Goal: Ask a question

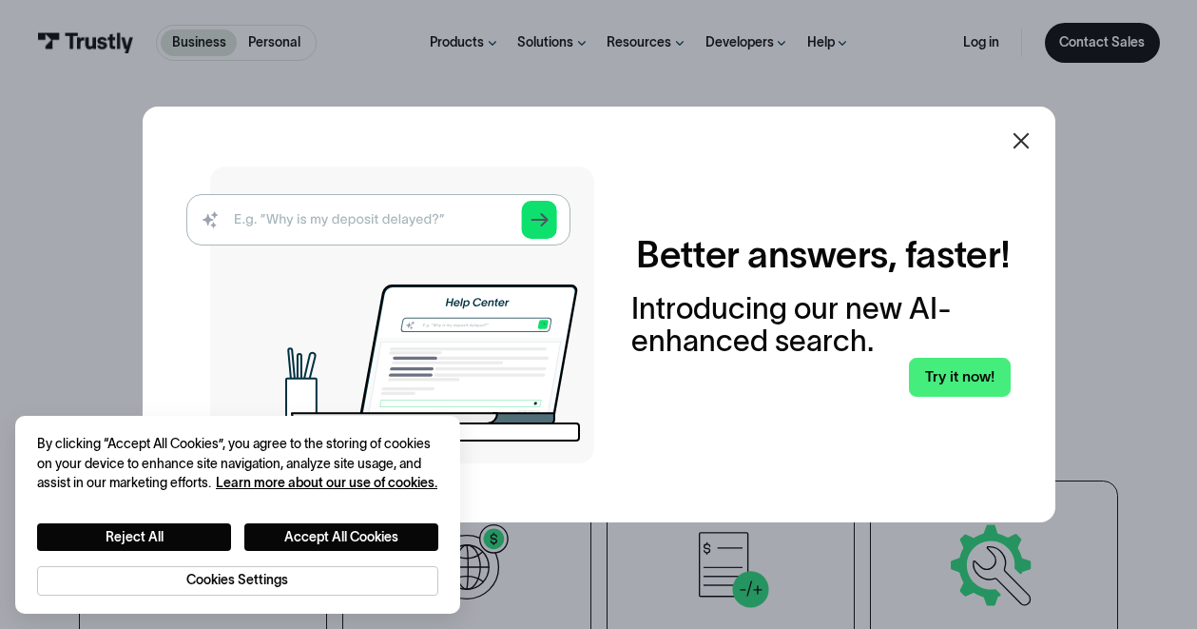
click at [420, 213] on img at bounding box center [390, 314] width 408 height 297
click at [171, 532] on button "Reject All" at bounding box center [134, 537] width 194 height 28
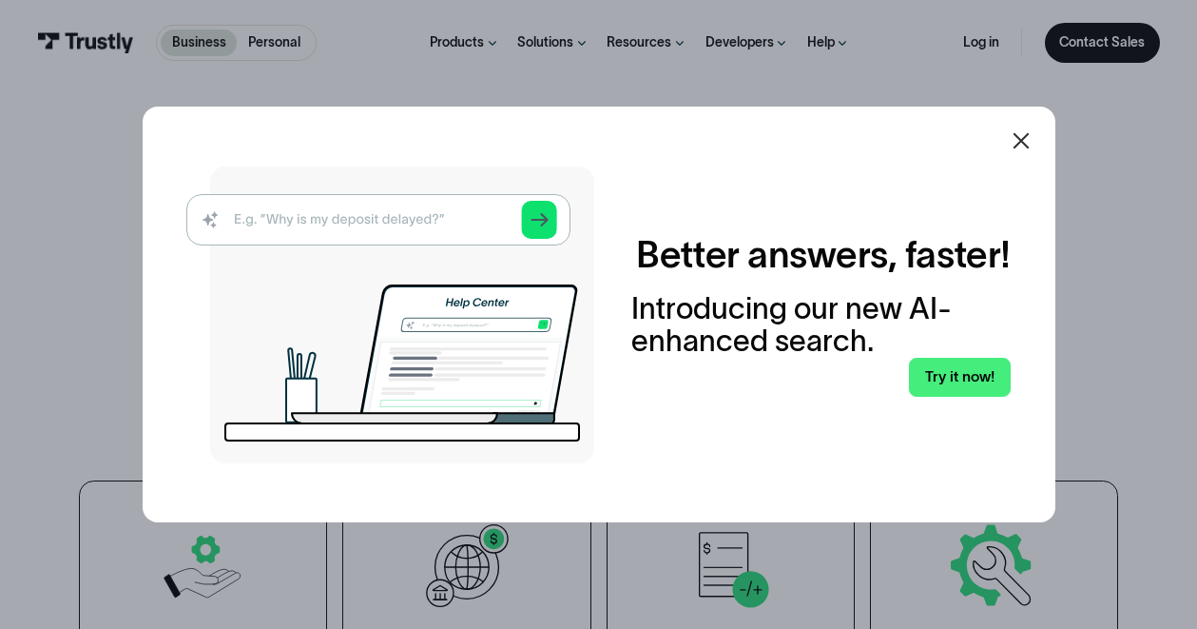
click at [351, 217] on img at bounding box center [390, 314] width 408 height 297
click at [300, 223] on img at bounding box center [390, 314] width 408 height 297
click at [413, 220] on img at bounding box center [390, 314] width 408 height 297
click at [370, 220] on img at bounding box center [390, 314] width 408 height 297
click at [364, 220] on img at bounding box center [390, 314] width 408 height 297
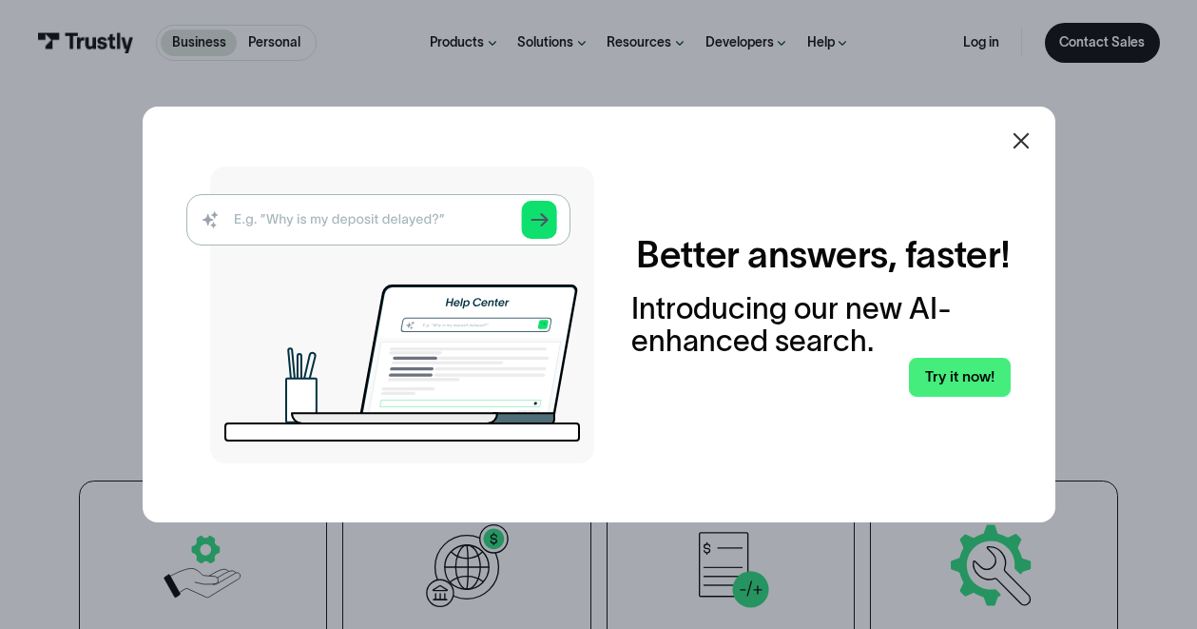
click at [411, 224] on img at bounding box center [390, 314] width 408 height 297
click at [407, 224] on img at bounding box center [390, 314] width 408 height 297
click at [222, 217] on img at bounding box center [390, 314] width 408 height 297
click at [969, 379] on link "Try it now!" at bounding box center [959, 377] width 101 height 39
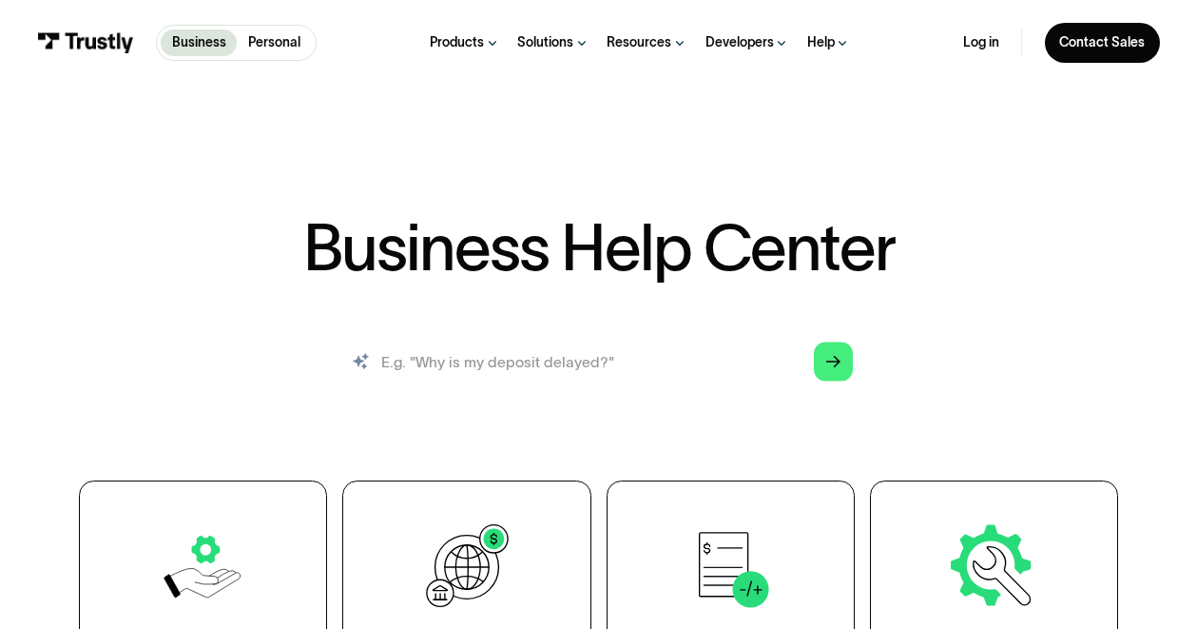
click at [608, 361] on input "search" at bounding box center [598, 361] width 538 height 59
type input "f"
type input "s"
type input "where is my settlement report"
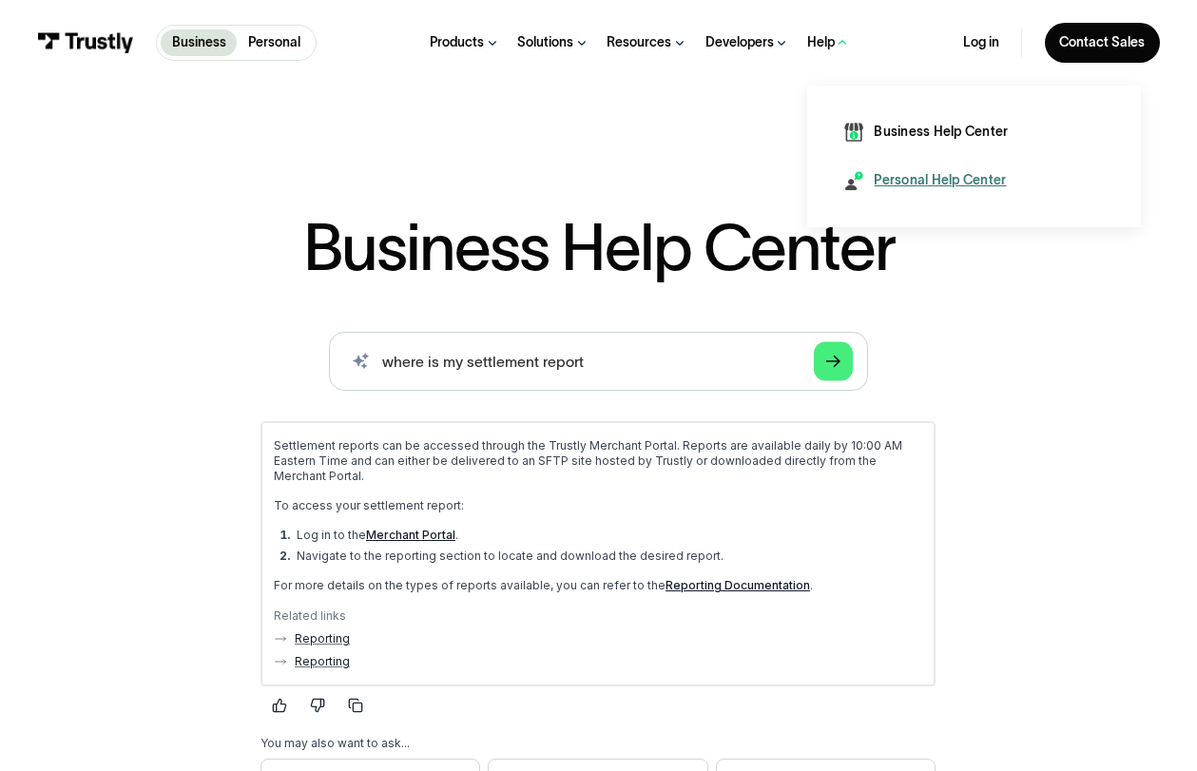
click at [892, 175] on div "Personal Help Center" at bounding box center [940, 180] width 132 height 19
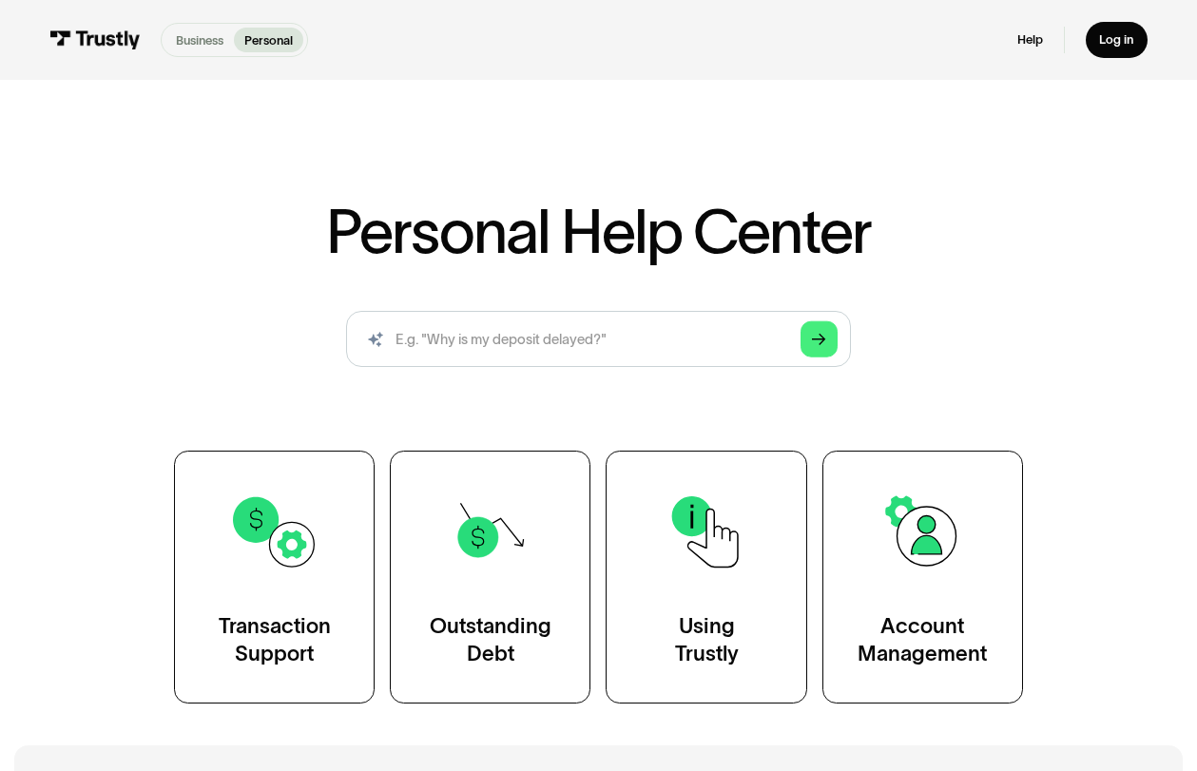
click at [187, 37] on p "Business" at bounding box center [200, 40] width 48 height 18
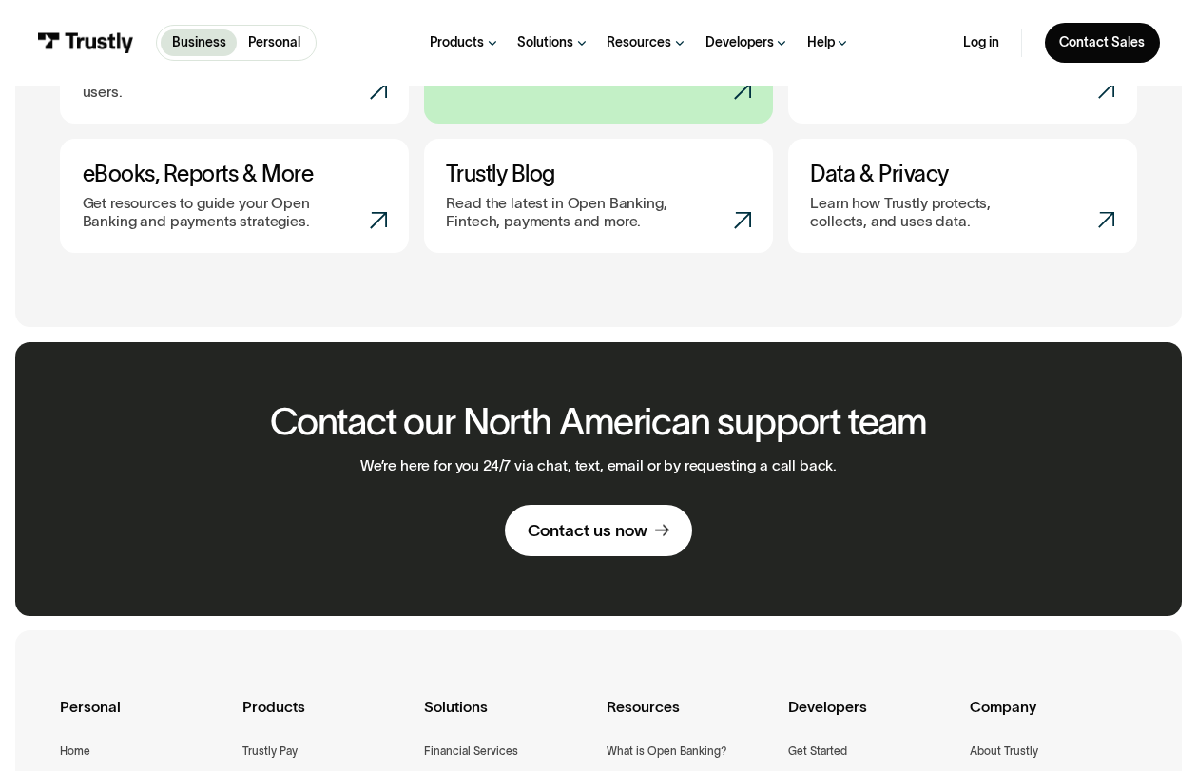
scroll to position [966, 0]
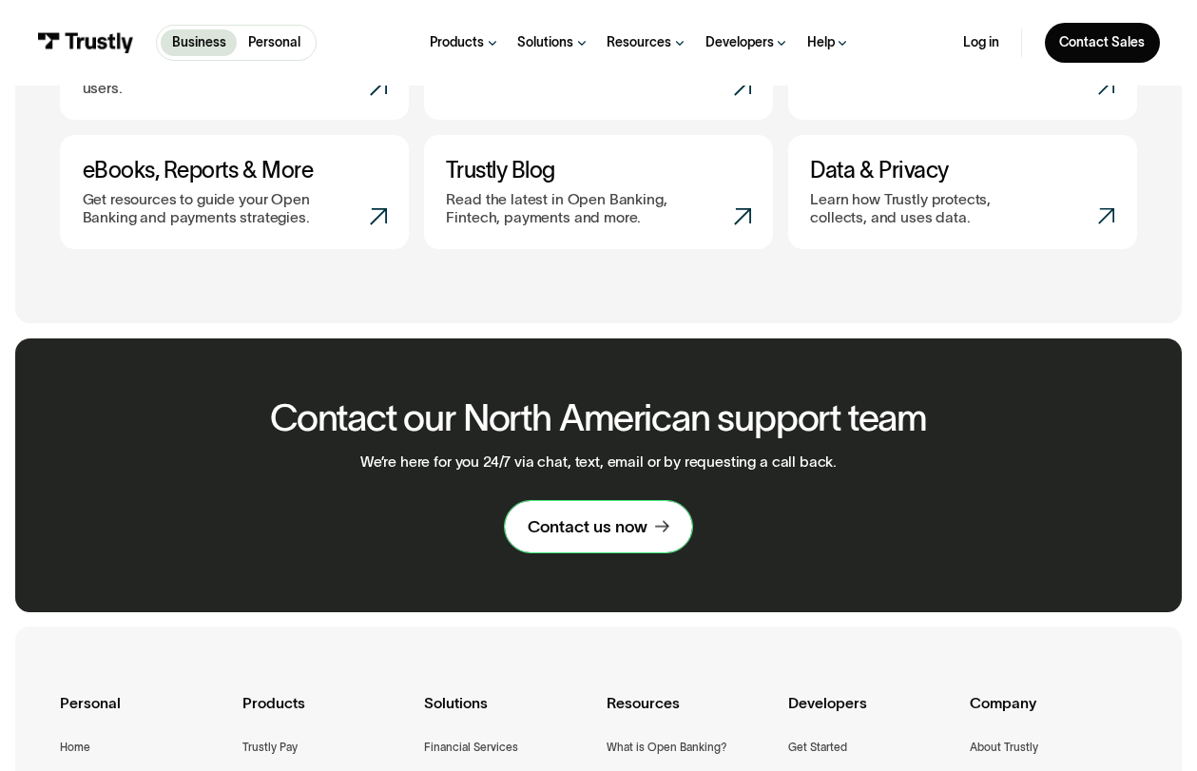
click at [615, 516] on div "Contact us now" at bounding box center [588, 527] width 120 height 22
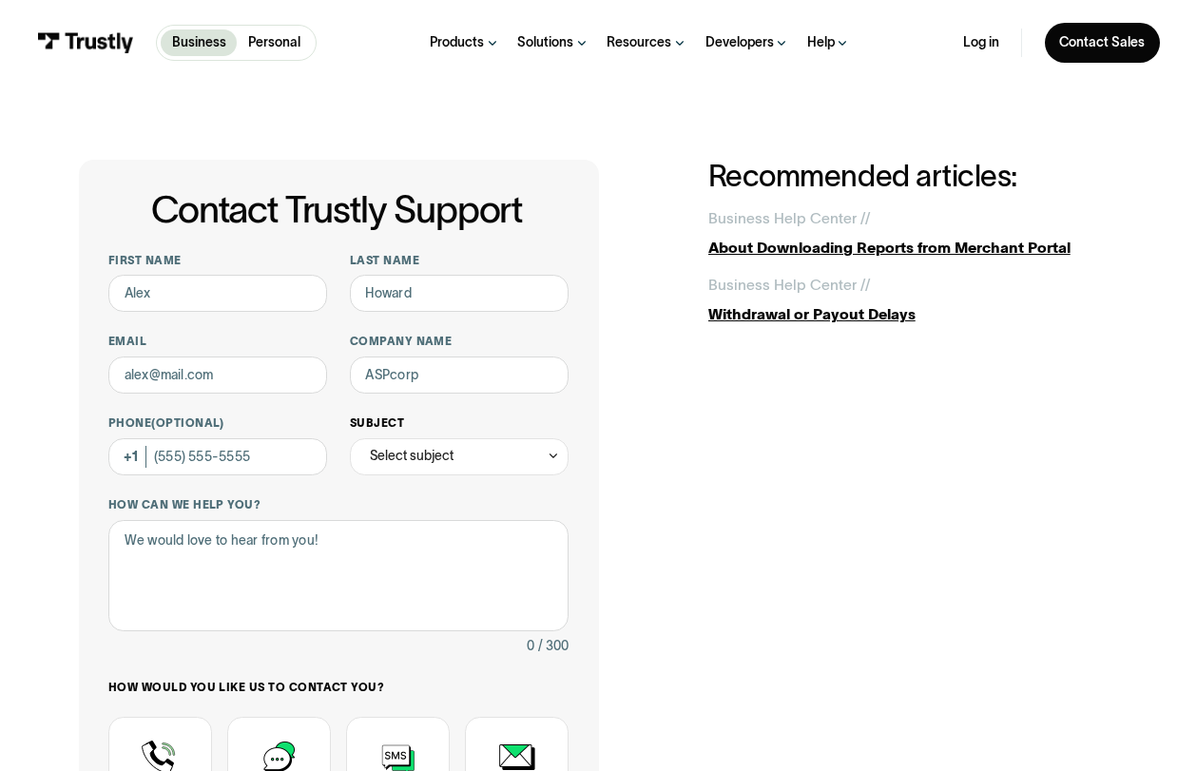
click at [509, 454] on div "Select subject" at bounding box center [459, 456] width 219 height 37
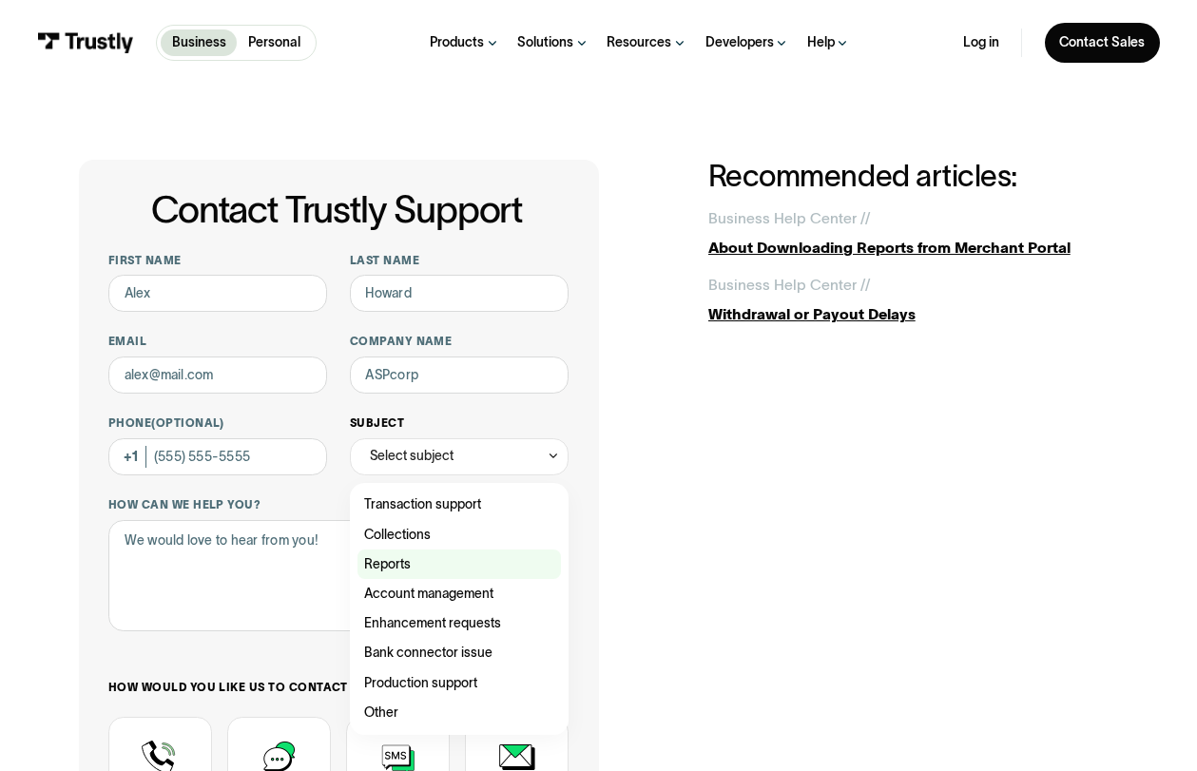
click at [413, 558] on div "Contact Trustly Support" at bounding box center [460, 564] width 204 height 29
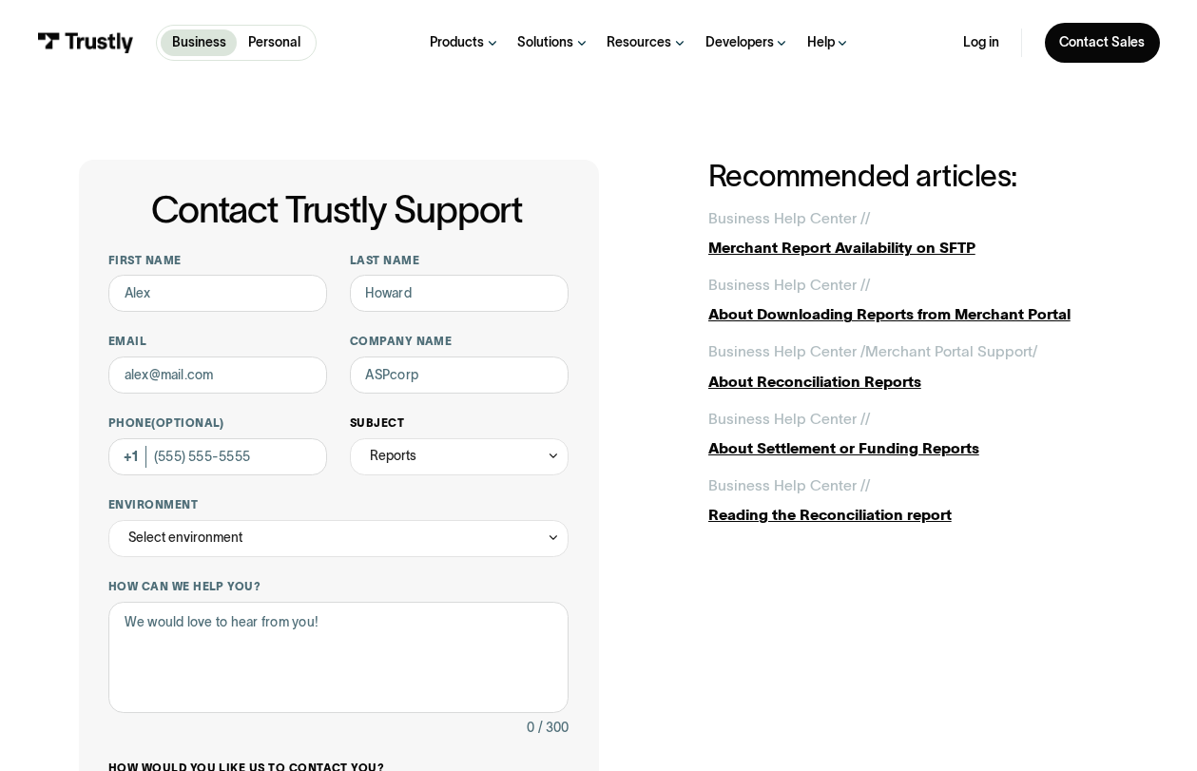
click at [445, 462] on div "Reports" at bounding box center [459, 456] width 219 height 37
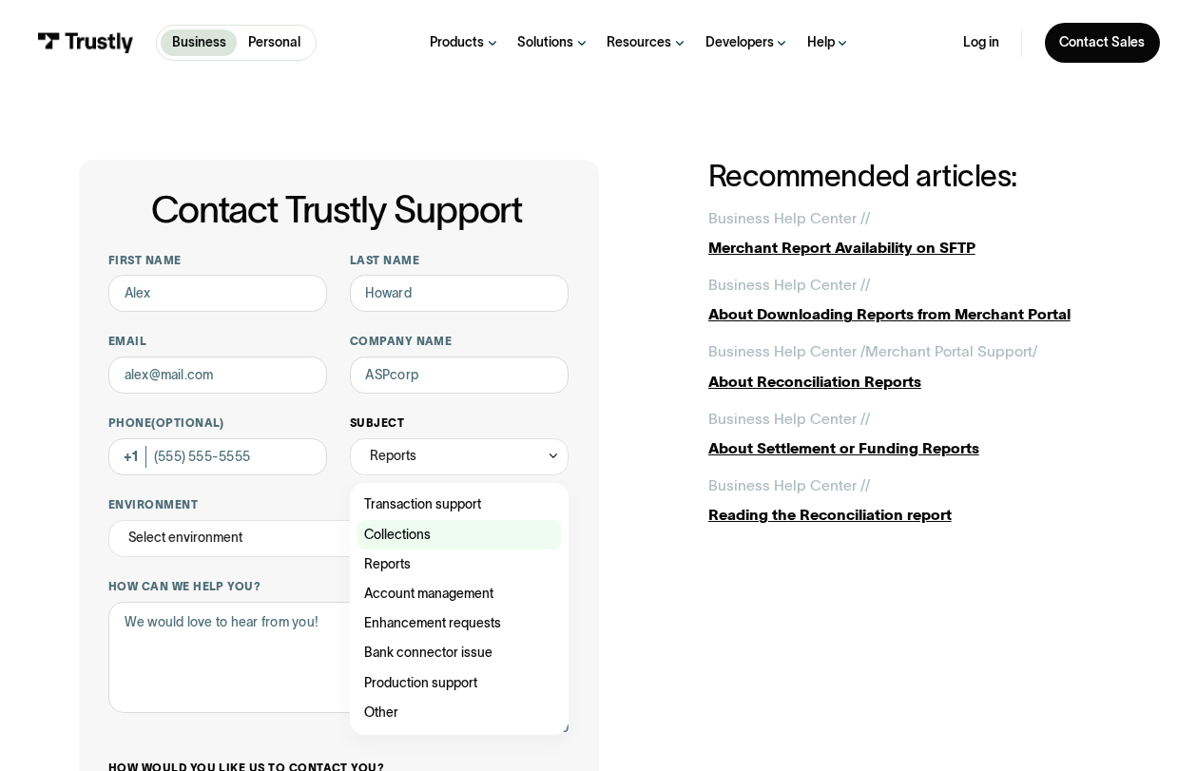
click at [417, 546] on div "Contact Trustly Support" at bounding box center [460, 534] width 204 height 29
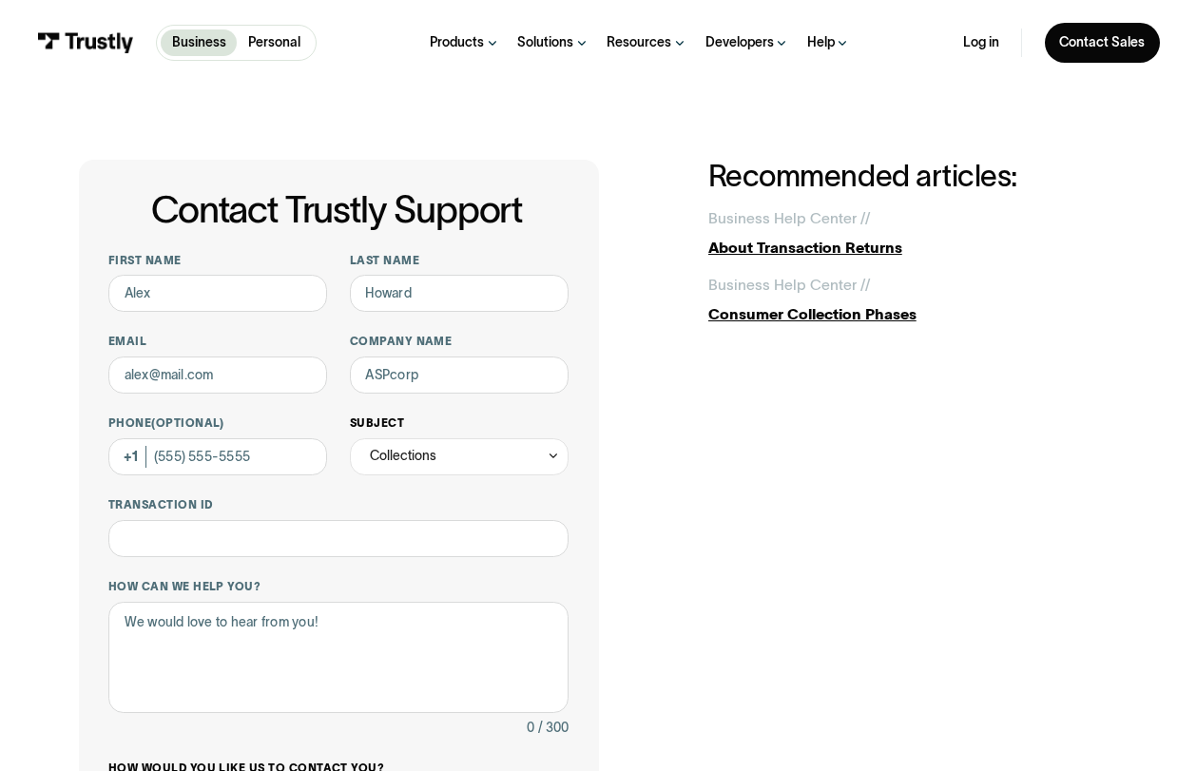
click at [429, 468] on div "Collections" at bounding box center [459, 456] width 219 height 37
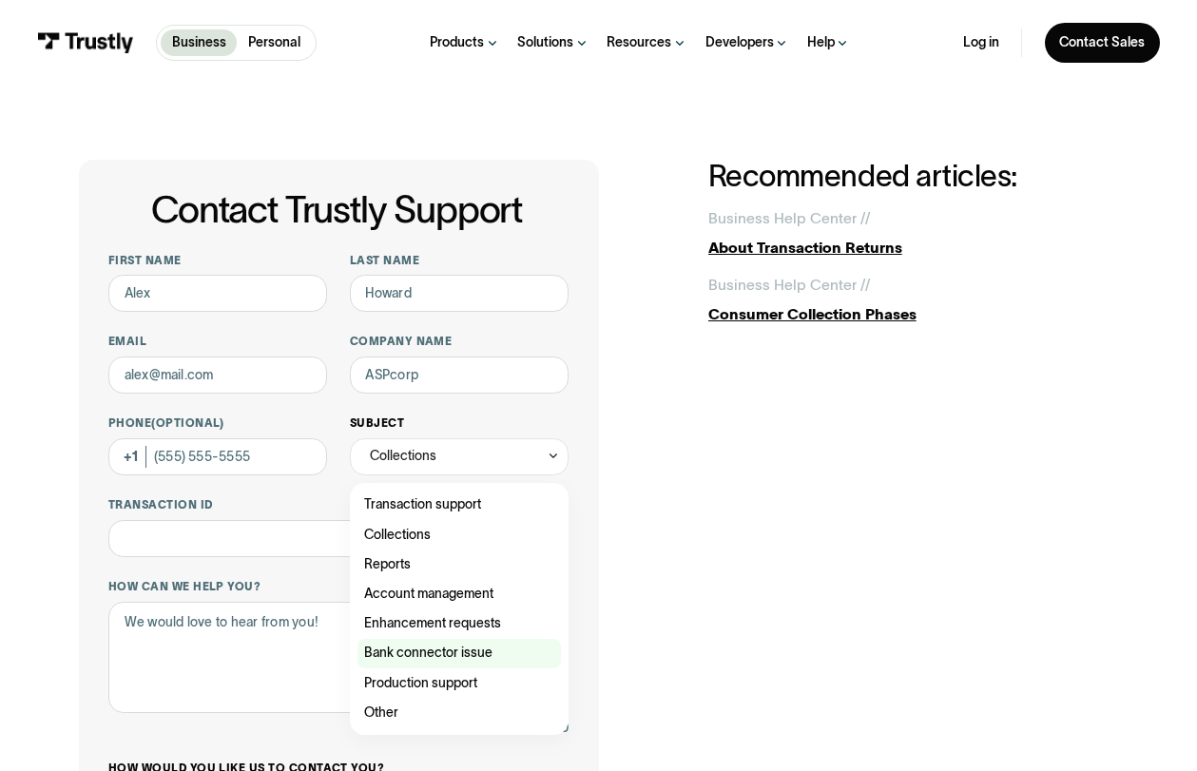
click at [411, 647] on div "Contact Trustly Support" at bounding box center [460, 653] width 204 height 29
type input "**********"
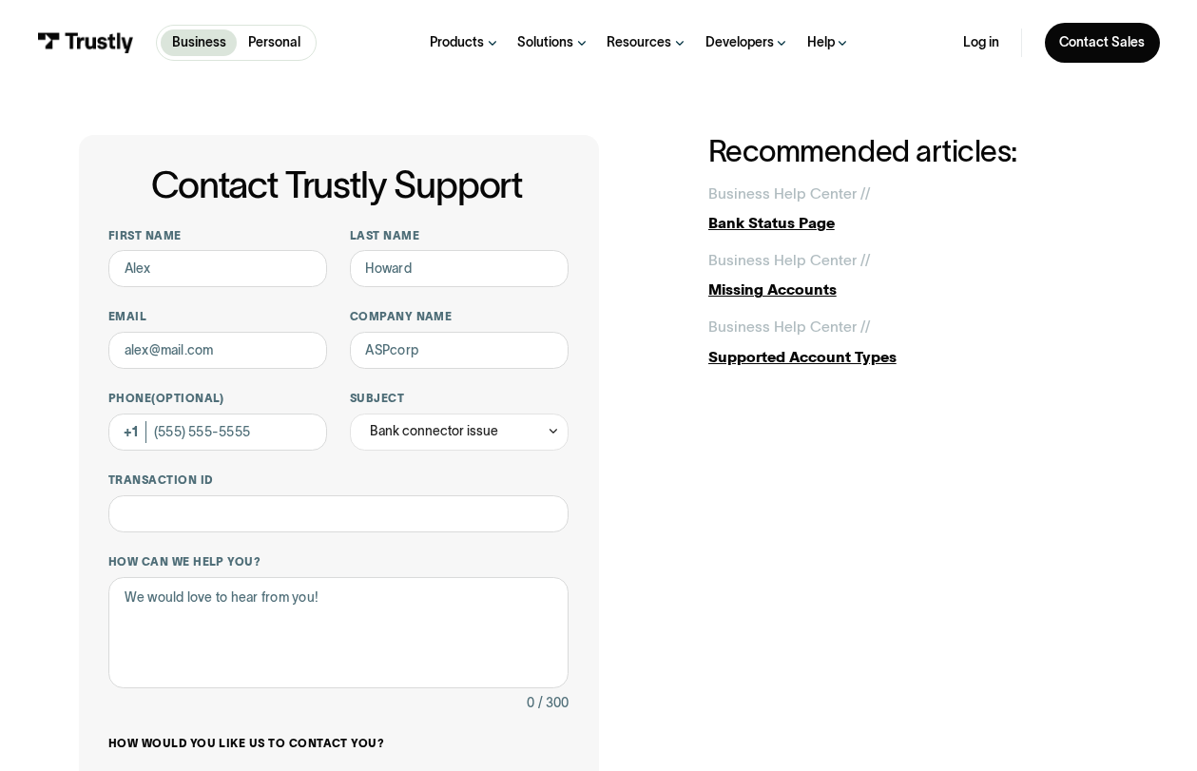
scroll to position [28, 0]
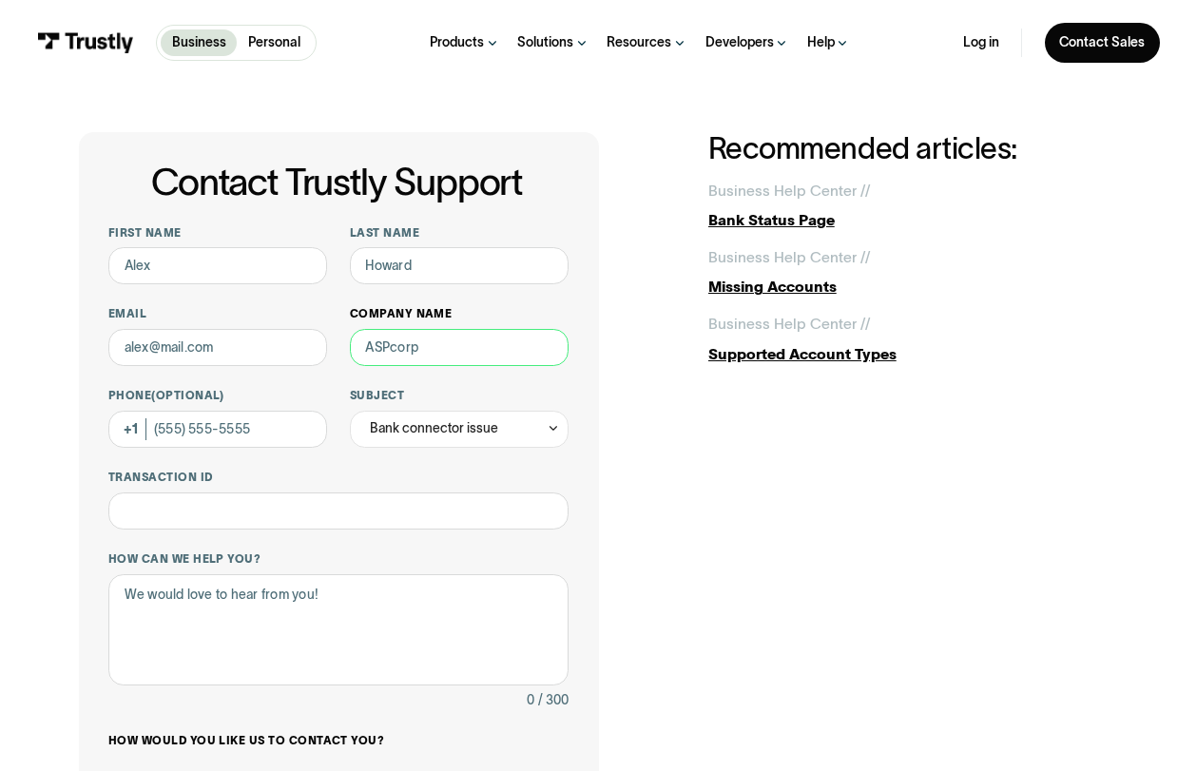
click at [439, 348] on input "Company name" at bounding box center [459, 347] width 219 height 37
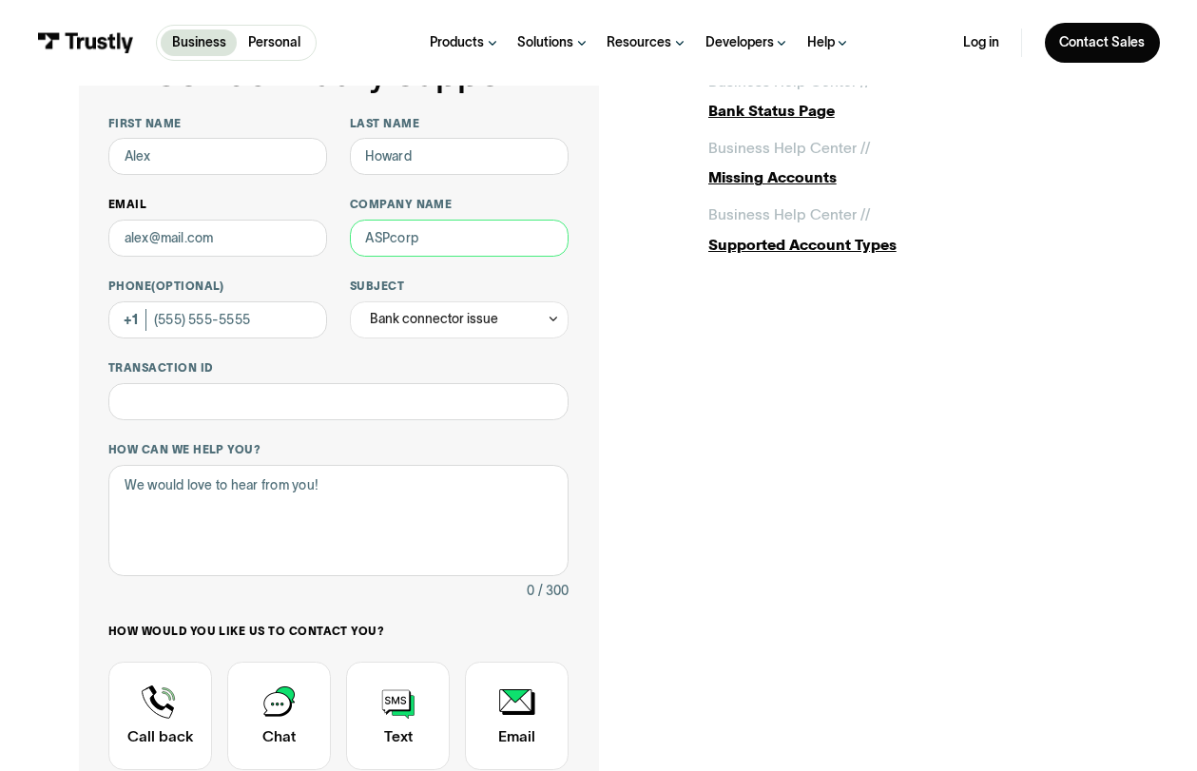
scroll to position [184, 0]
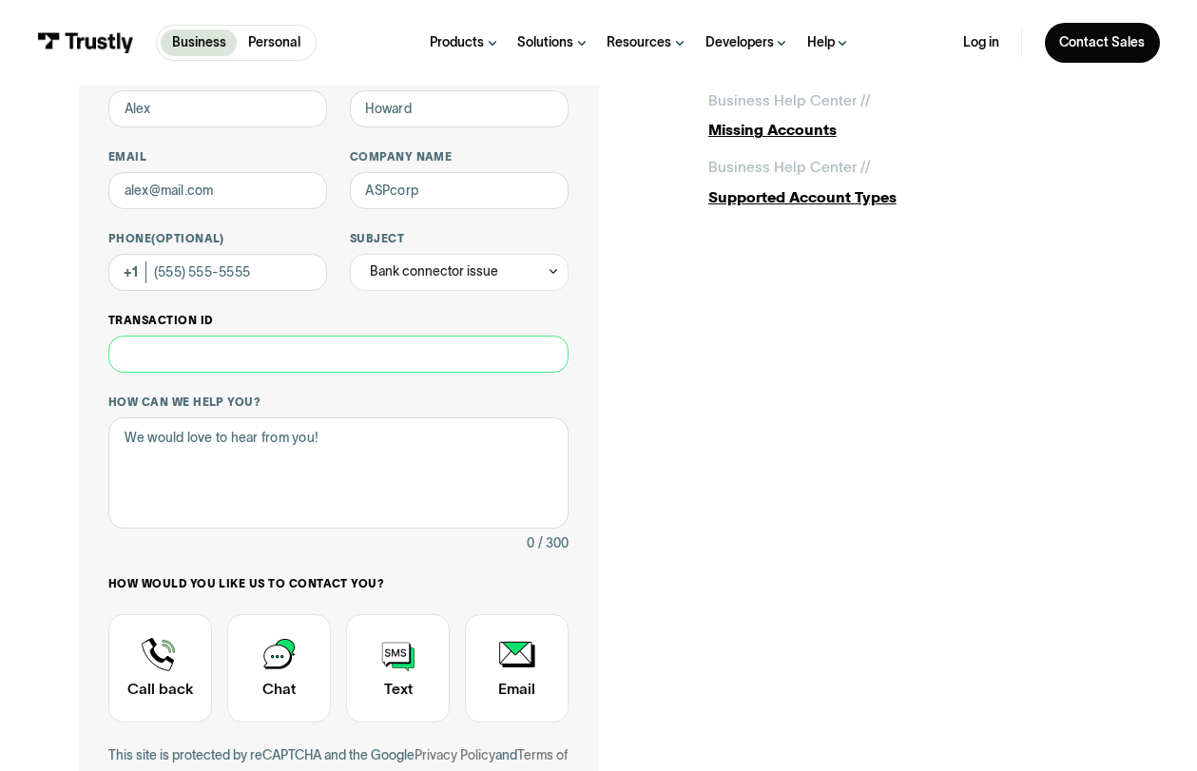
click at [255, 352] on input "Transaction ID" at bounding box center [338, 354] width 460 height 37
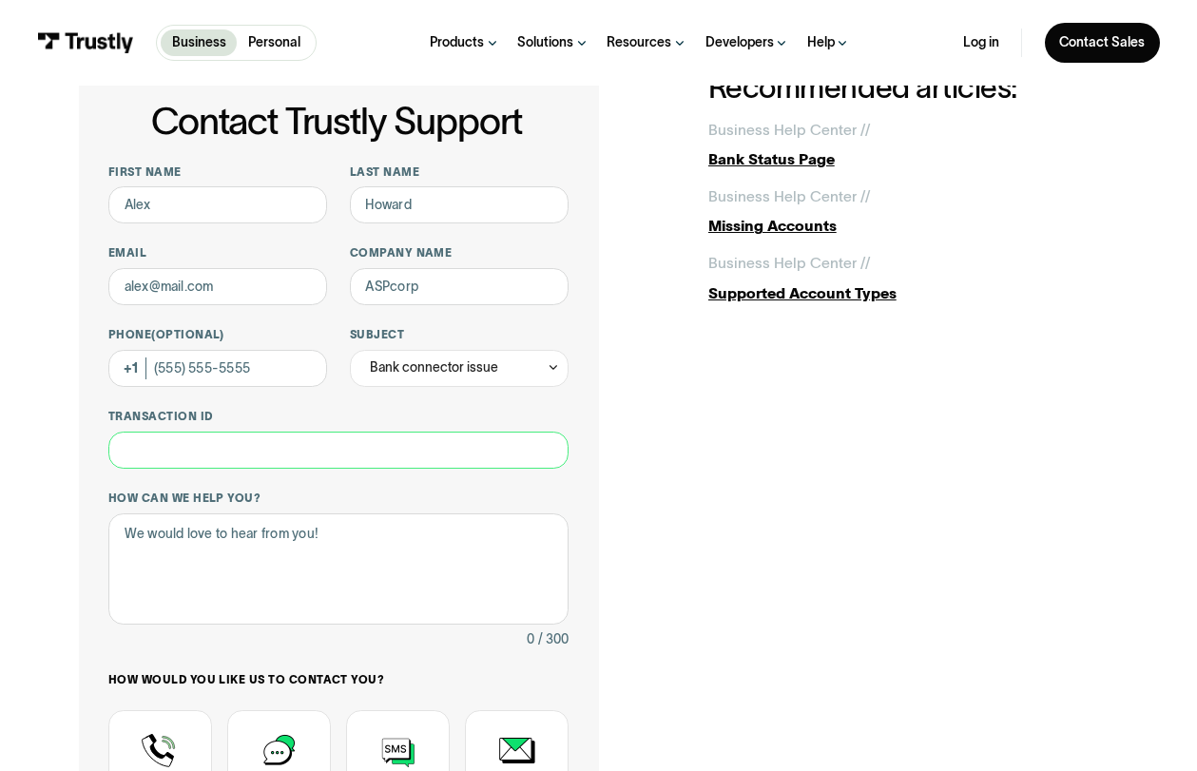
scroll to position [79, 0]
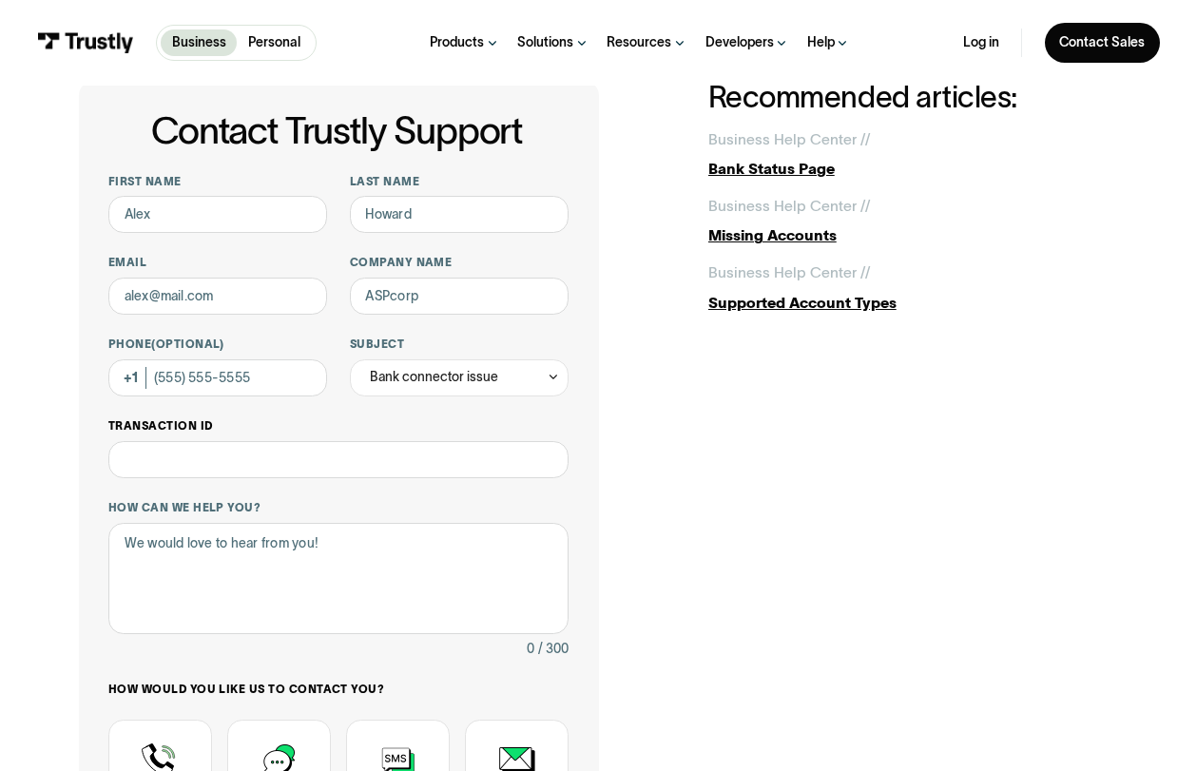
click at [146, 424] on label "Transaction ID" at bounding box center [338, 425] width 460 height 15
click at [146, 441] on input "Transaction ID" at bounding box center [338, 459] width 460 height 37
click at [146, 421] on label "Transaction ID" at bounding box center [338, 425] width 460 height 15
click at [146, 441] on input "Transaction ID" at bounding box center [338, 459] width 460 height 37
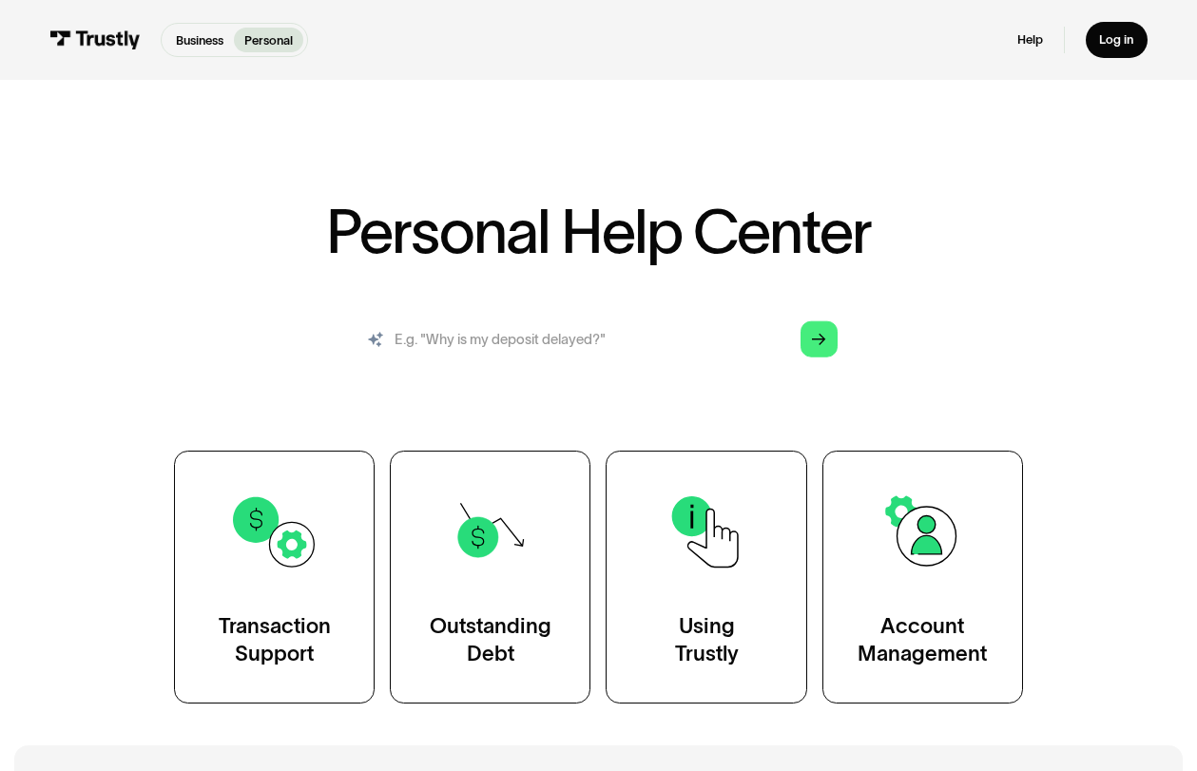
click at [633, 324] on input "search" at bounding box center [599, 339] width 506 height 56
click at [253, 286] on div "Personal Help Center AI-powered search ( 1 / 4 ) Type your question and our sma…" at bounding box center [598, 453] width 1011 height 502
click at [203, 35] on p "Business" at bounding box center [200, 40] width 48 height 18
